Goal: Information Seeking & Learning: Understand process/instructions

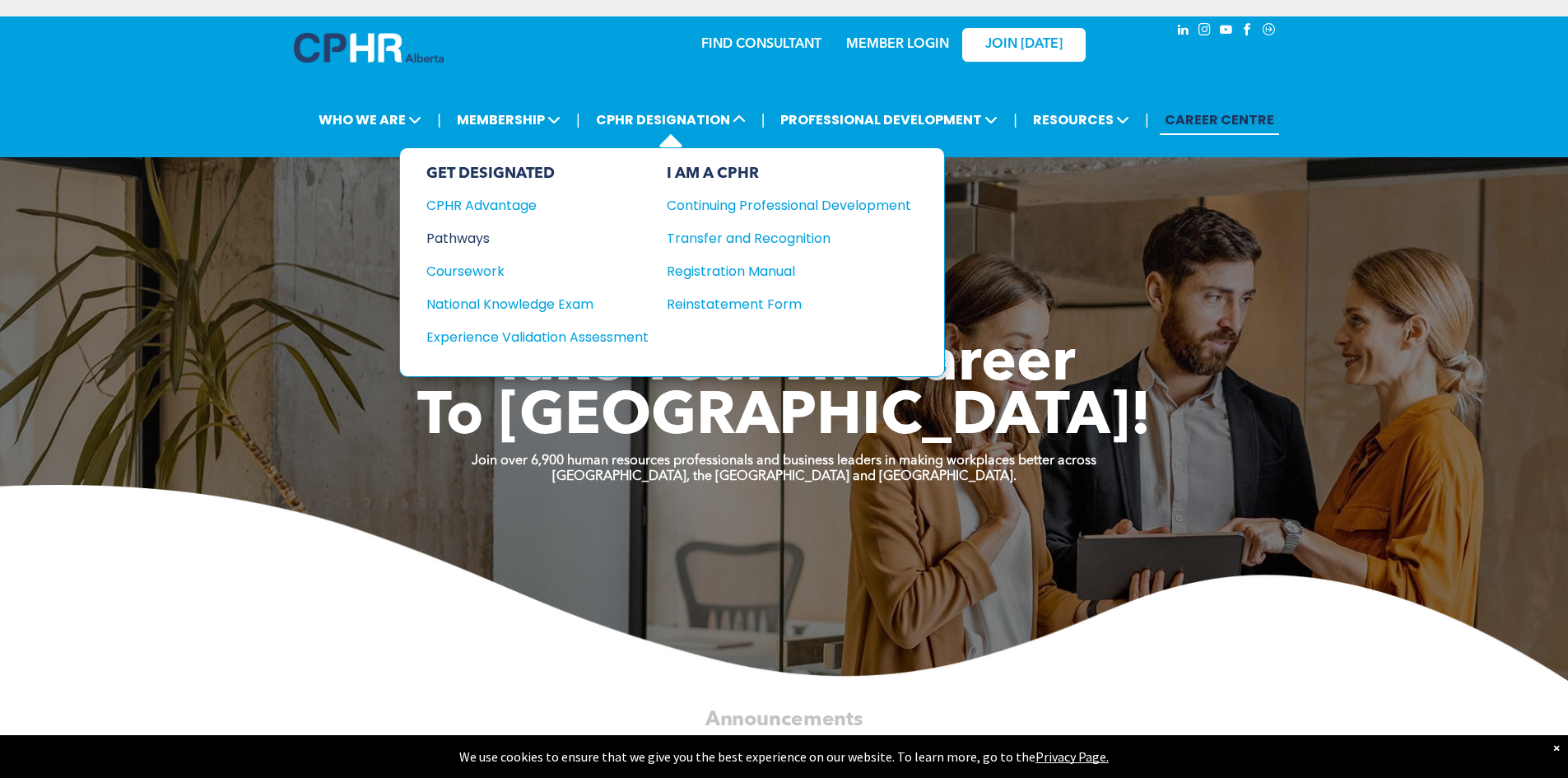
click at [485, 234] on div "Pathways" at bounding box center [526, 238] width 200 height 20
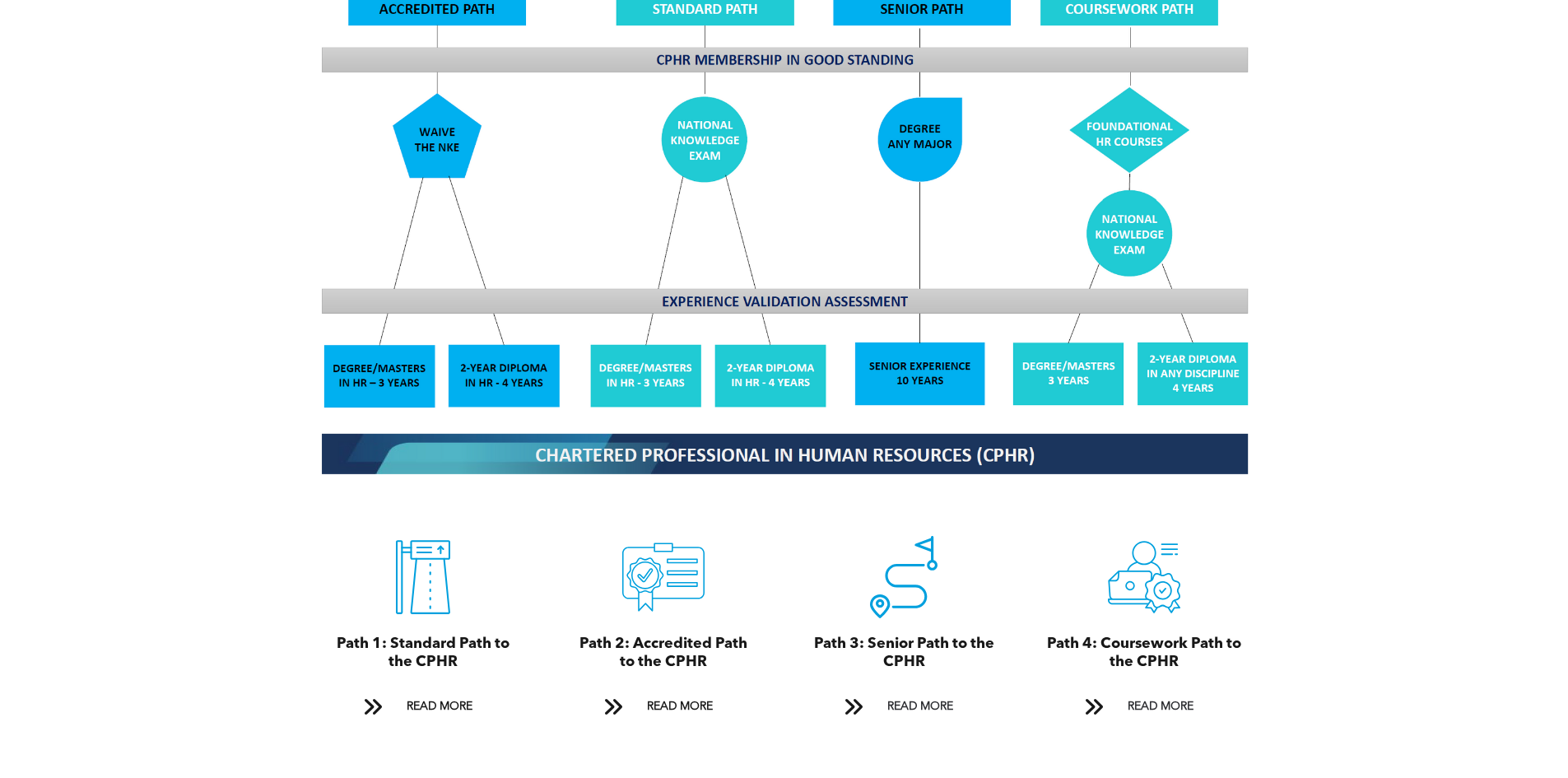
scroll to position [1729, 0]
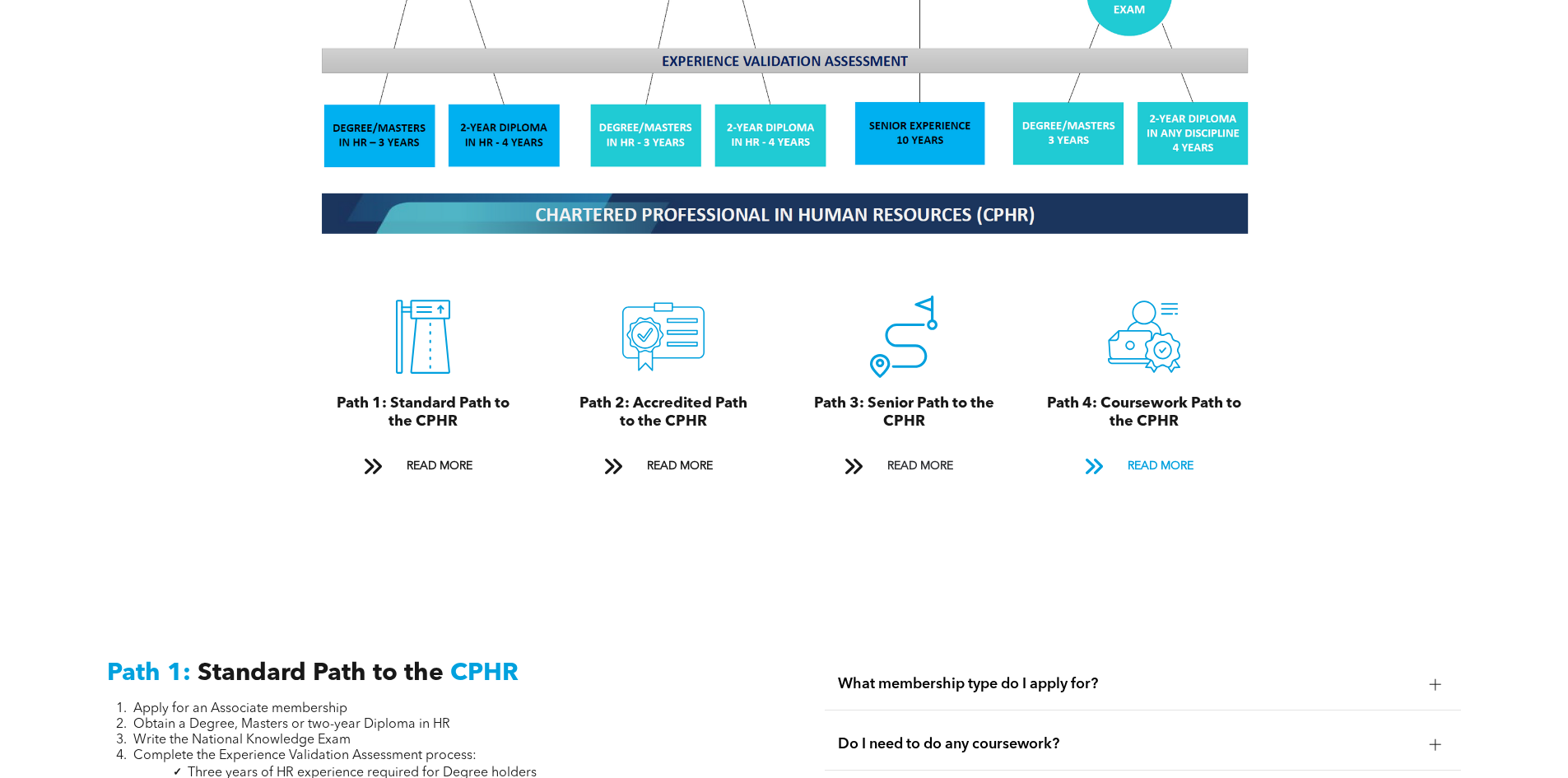
click at [1175, 452] on span "READ MORE" at bounding box center [1160, 467] width 77 height 30
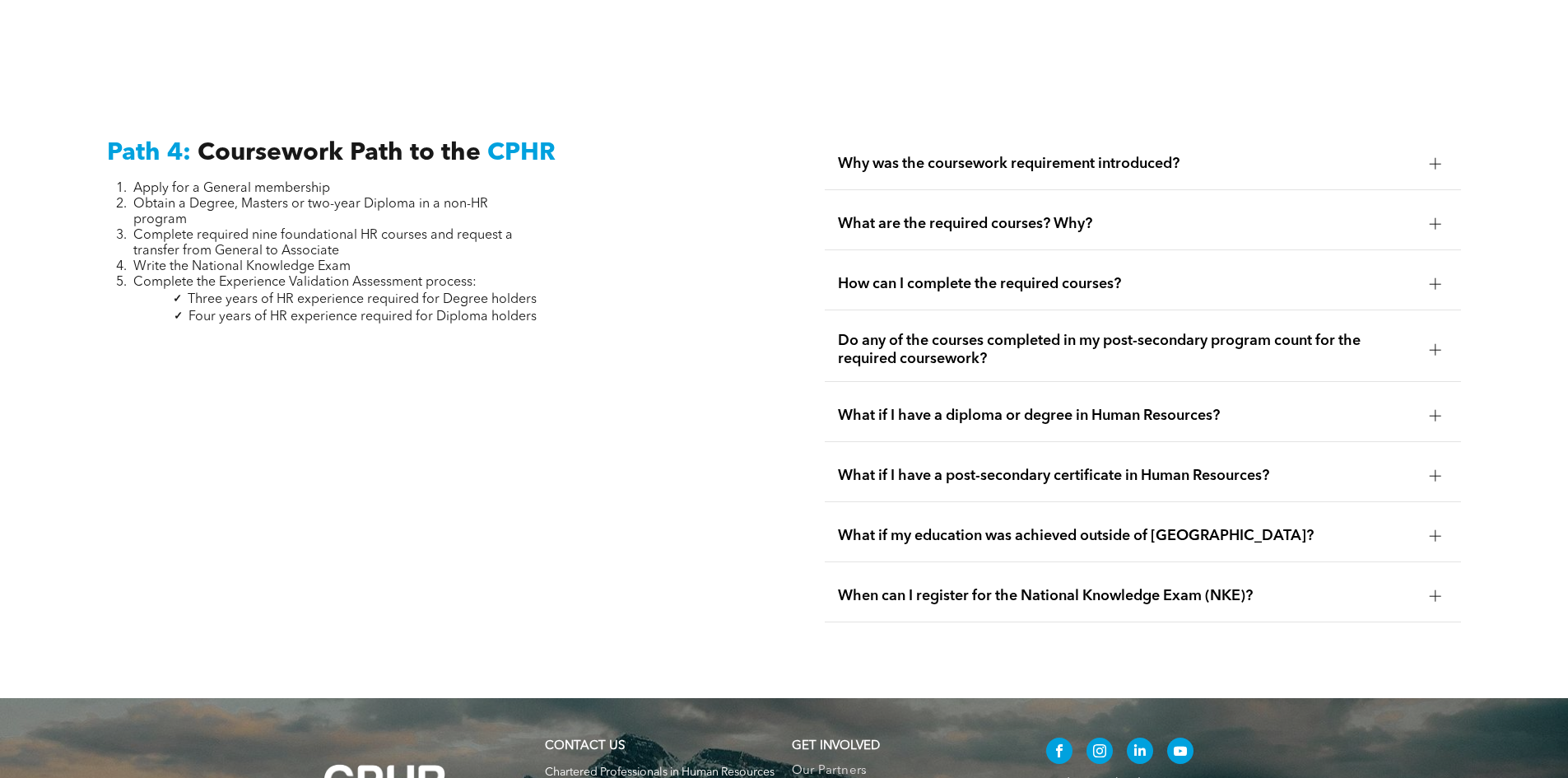
scroll to position [4891, 0]
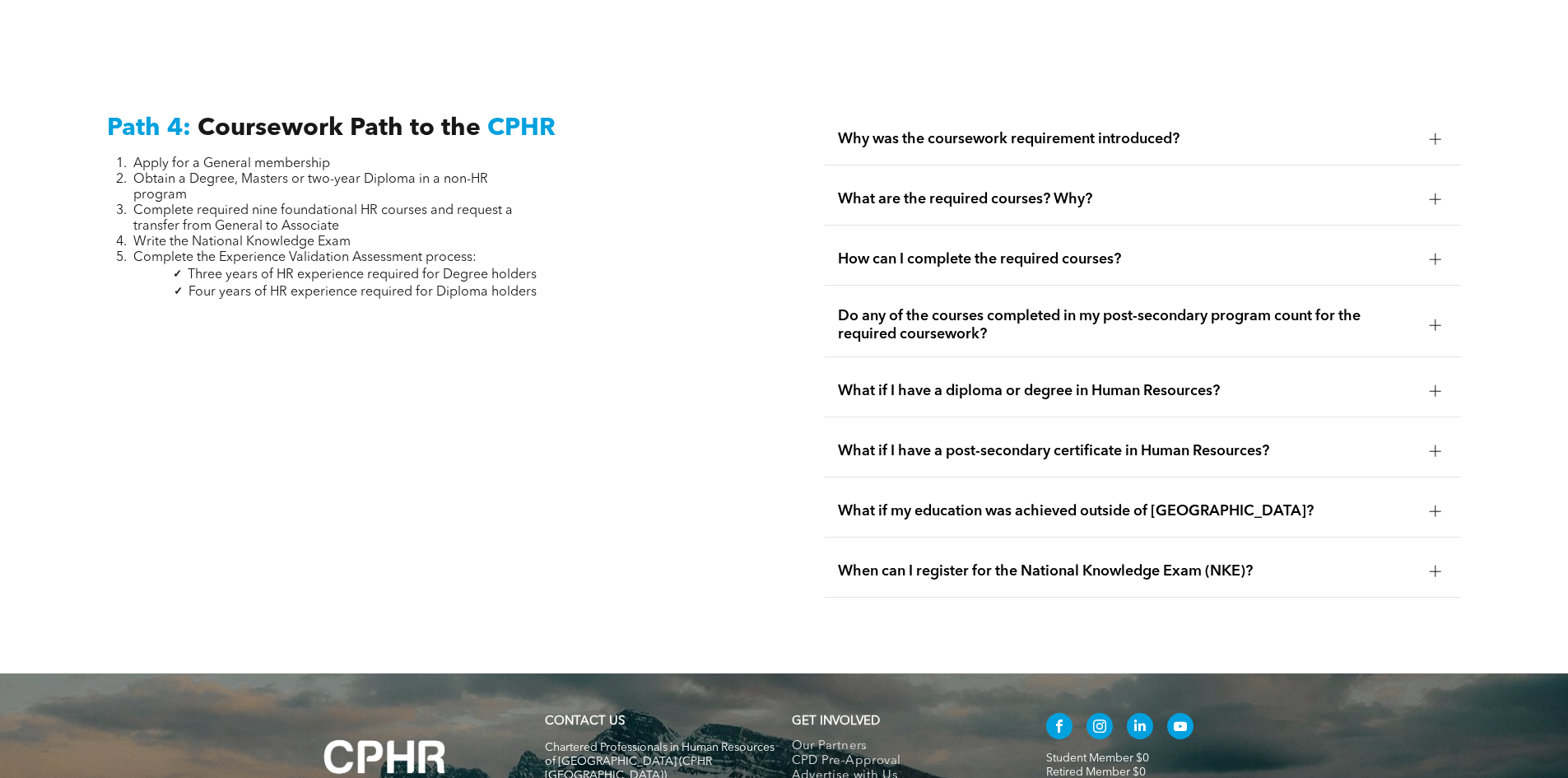
click at [1299, 130] on span "Why was the coursework requirement introduced?" at bounding box center [1127, 140] width 578 height 19
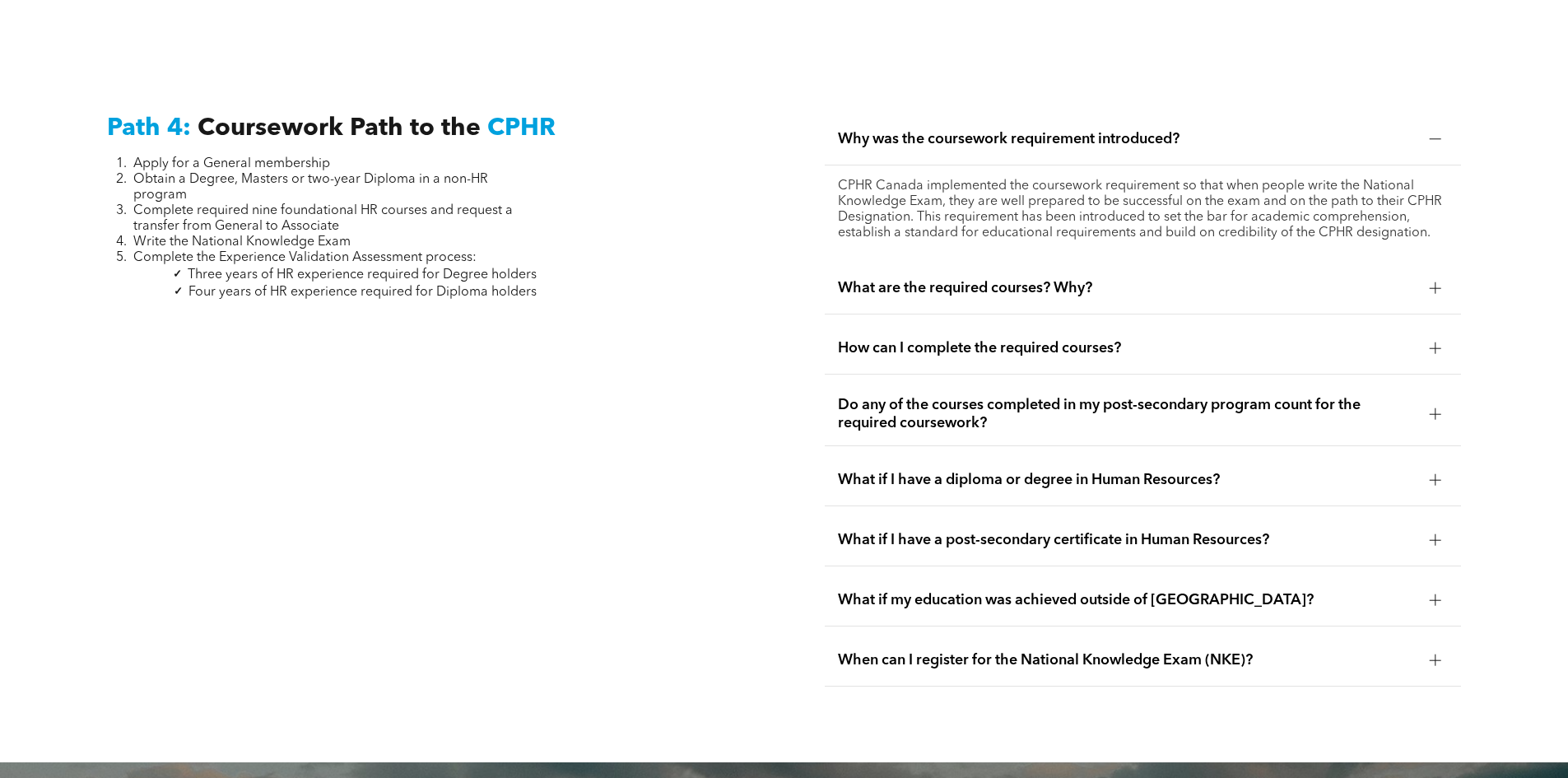
click at [1233, 531] on span "What if I have a post-secondary certificate in Human Resources?" at bounding box center [1127, 540] width 578 height 19
